Goal: Task Accomplishment & Management: Manage account settings

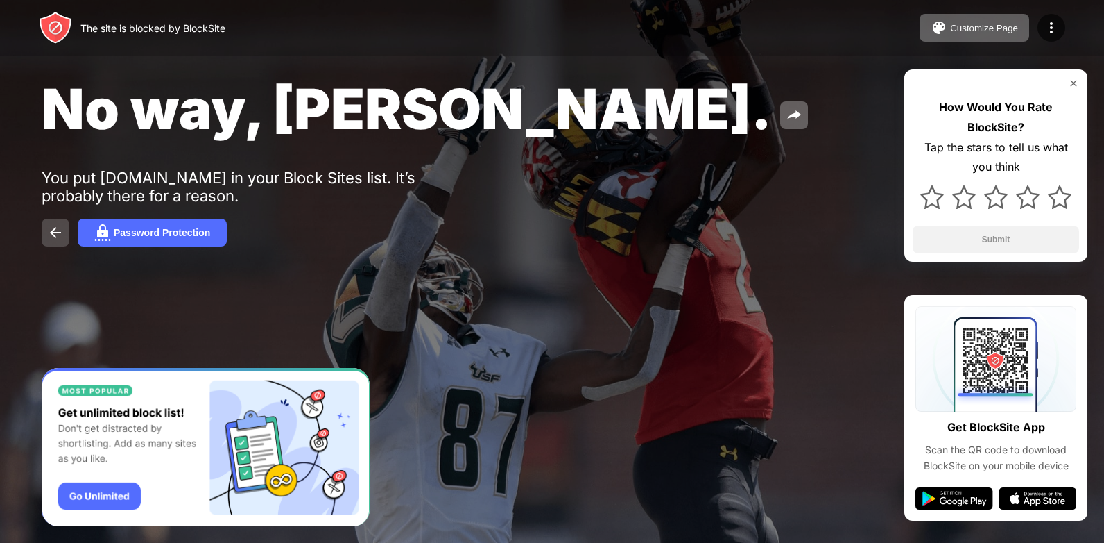
click at [44, 228] on button at bounding box center [56, 233] width 28 height 28
